Goal: Transaction & Acquisition: Purchase product/service

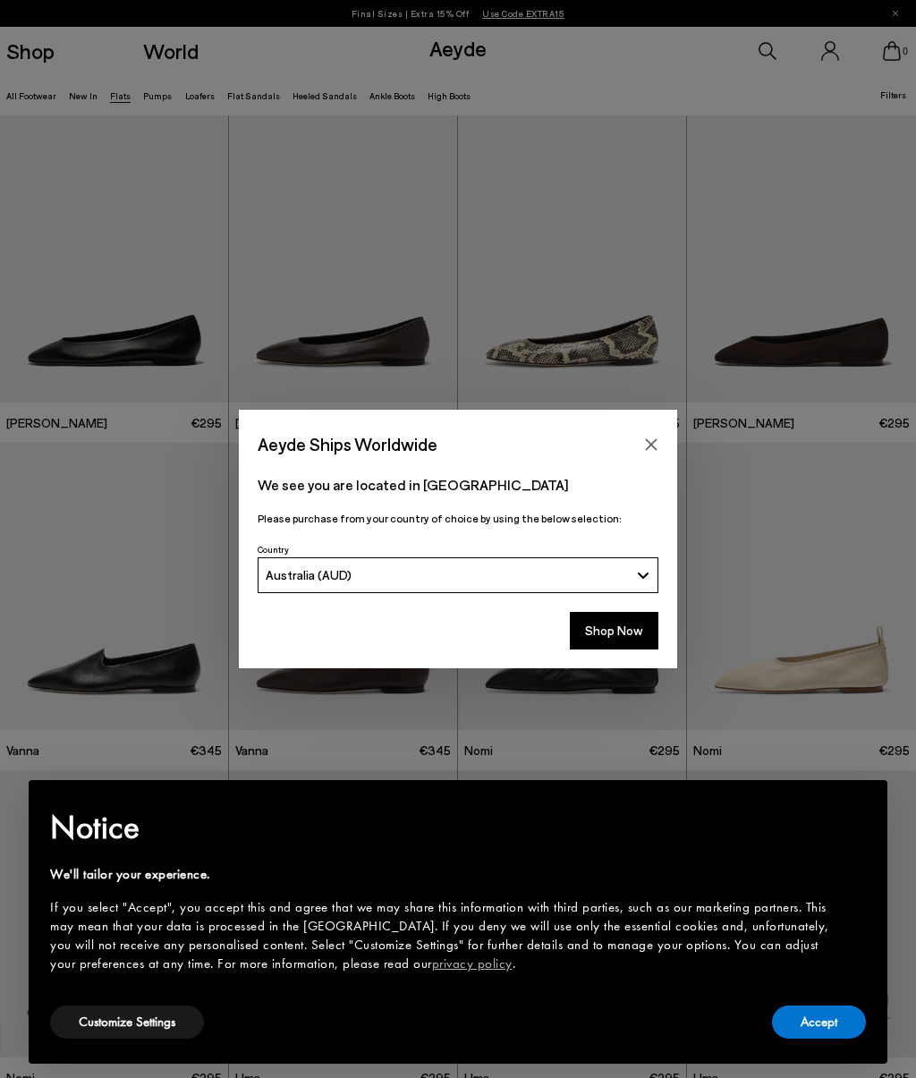
click at [610, 633] on button "Shop Now" at bounding box center [614, 631] width 89 height 38
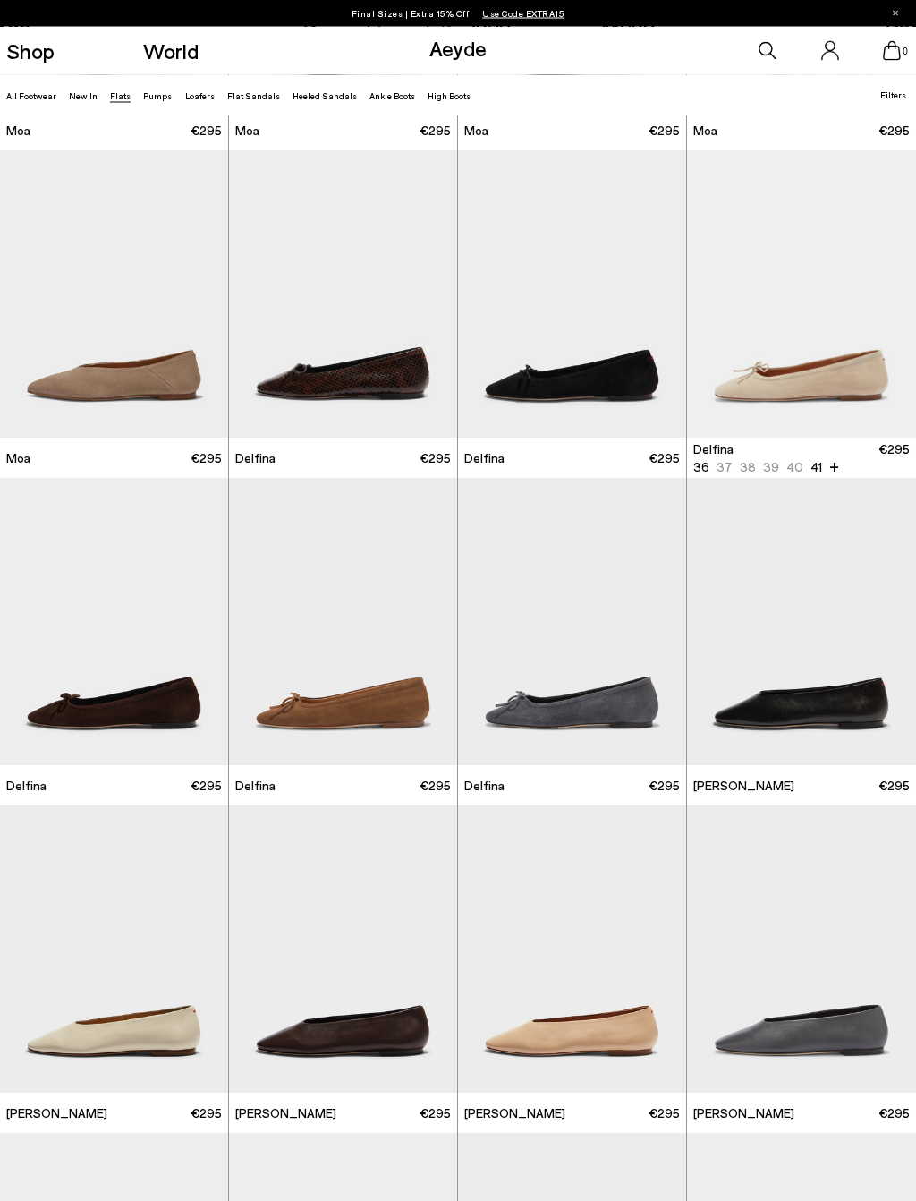
scroll to position [2258, 0]
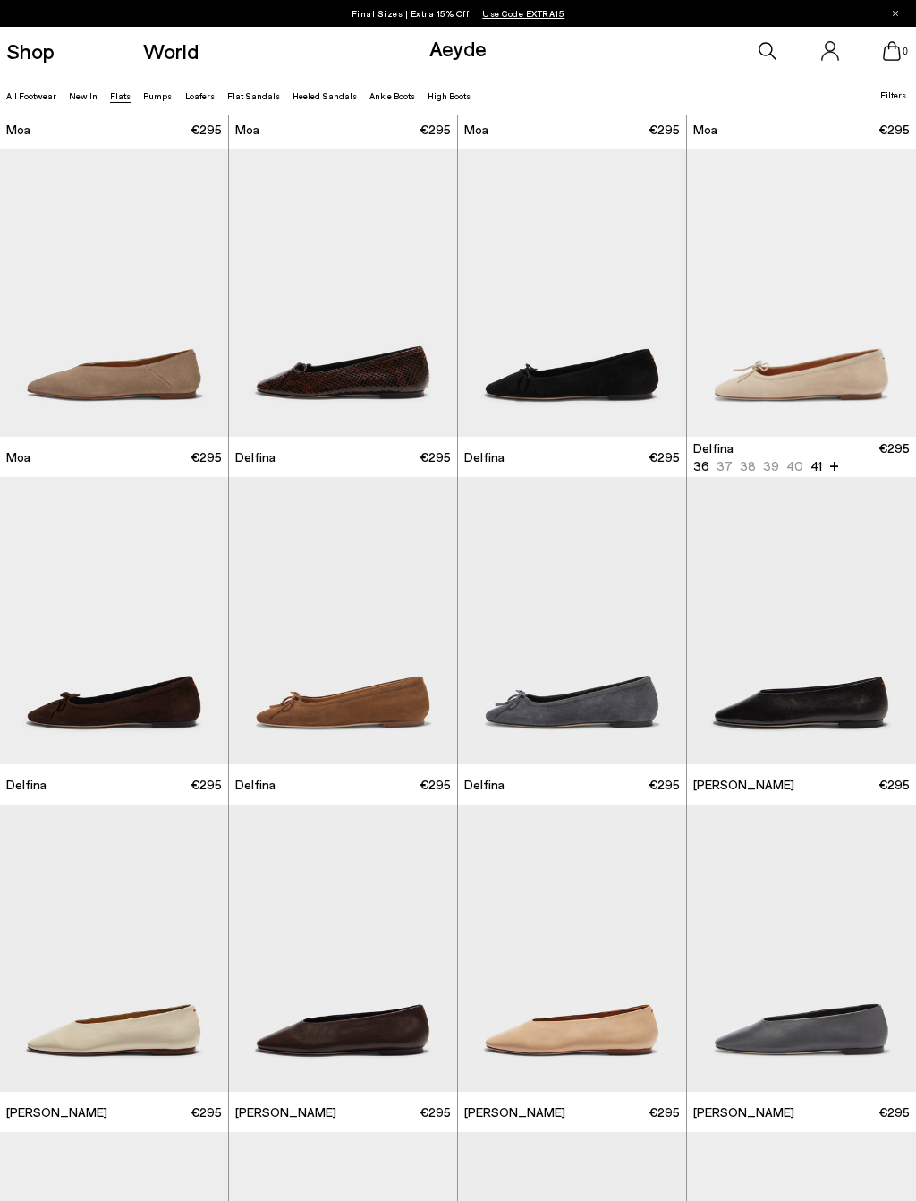
click at [349, 686] on img at bounding box center [343, 620] width 228 height 287
